Goal: Find specific page/section

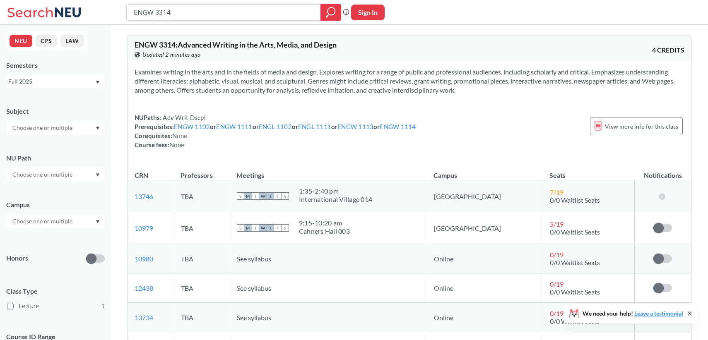
click at [174, 14] on input "ENGW 3314" at bounding box center [224, 12] width 182 height 14
type input "ENGW 3315"
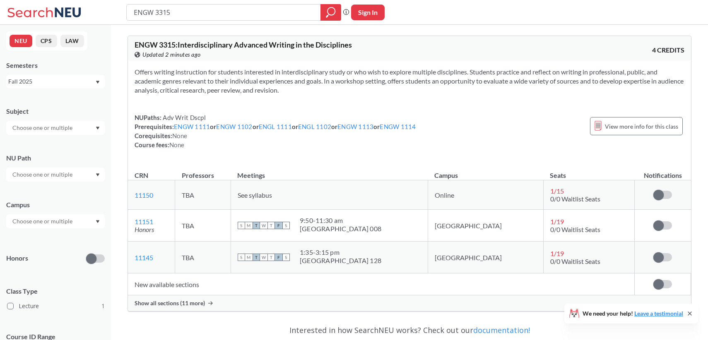
click at [175, 301] on span "Show all sections (11 more)" at bounding box center [170, 303] width 70 height 7
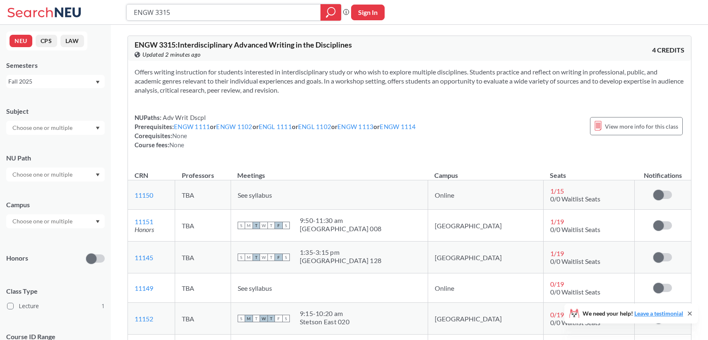
click at [204, 11] on input "ENGW 3315" at bounding box center [224, 12] width 182 height 14
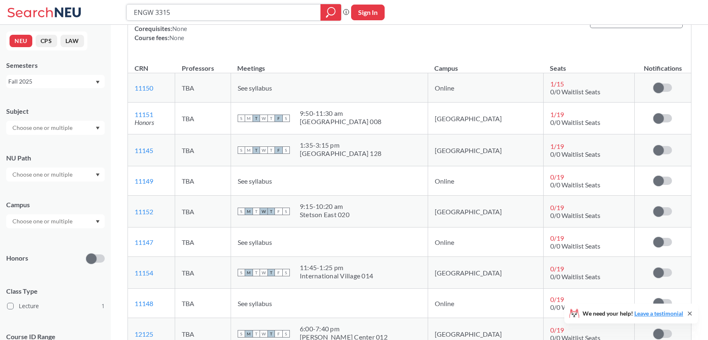
scroll to position [107, 0]
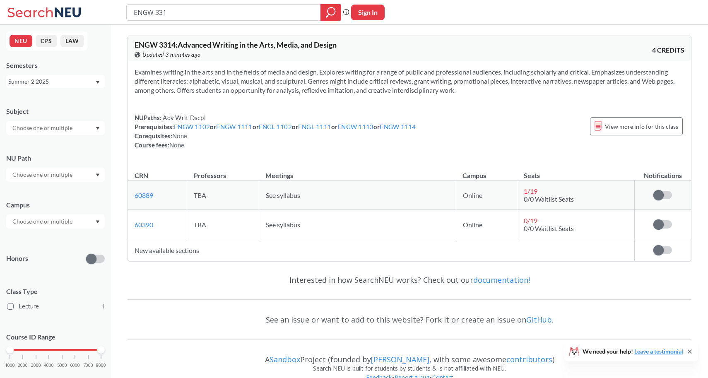
type input "ENGW 3315"
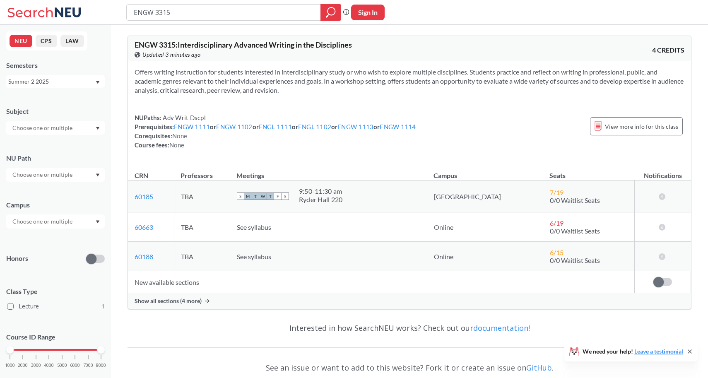
click at [171, 301] on span "Show all sections (4 more)" at bounding box center [168, 300] width 67 height 7
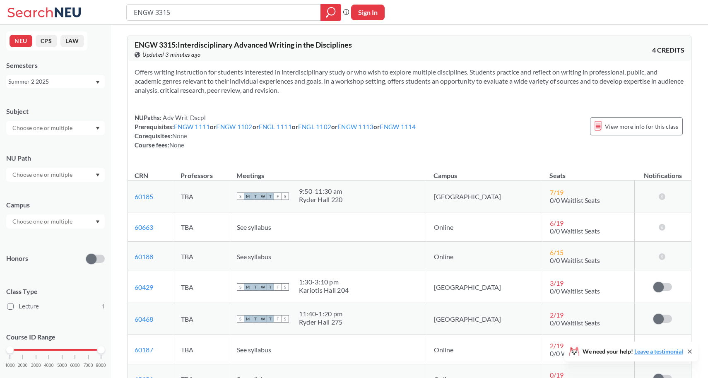
click at [84, 80] on div "Summer 2 2025" at bounding box center [51, 81] width 87 height 9
click at [73, 98] on div "Fall 2025" at bounding box center [58, 99] width 94 height 9
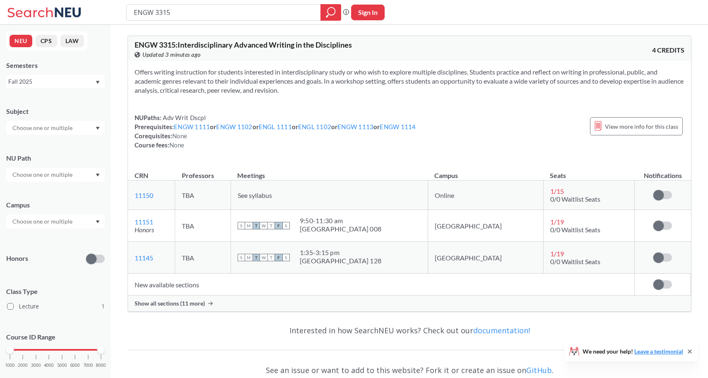
click at [184, 304] on span "Show all sections (11 more)" at bounding box center [170, 303] width 70 height 7
